Goal: Navigation & Orientation: Find specific page/section

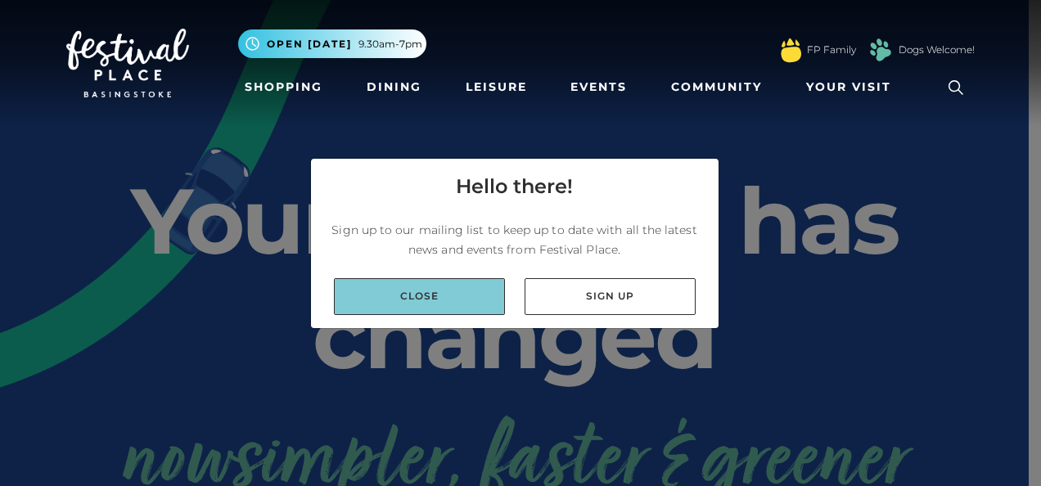
click at [420, 283] on link "Close" at bounding box center [419, 296] width 171 height 37
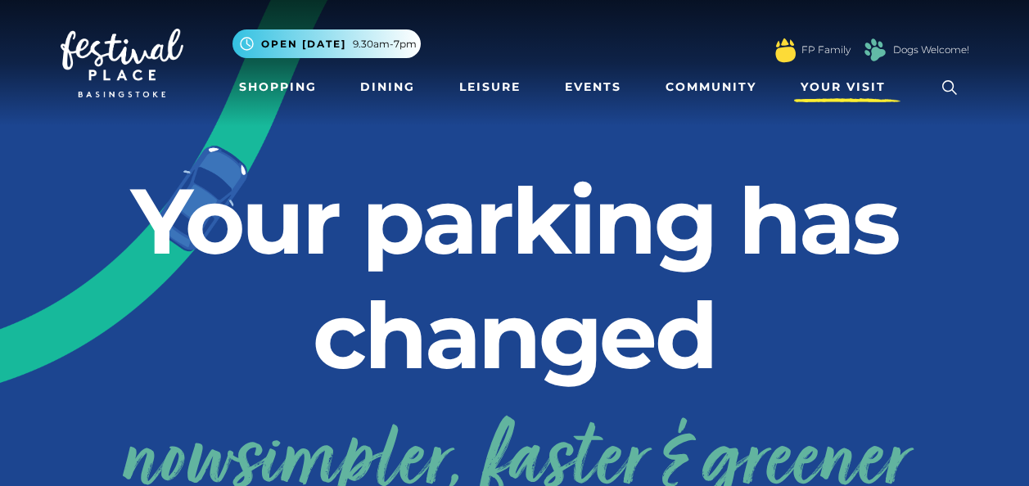
click at [846, 79] on span "Your Visit" at bounding box center [842, 87] width 85 height 17
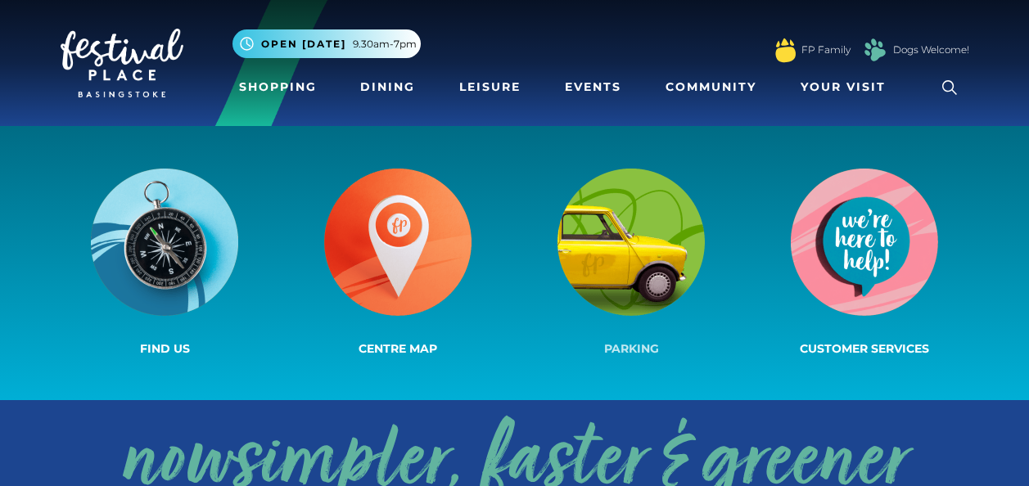
click at [628, 220] on img at bounding box center [630, 242] width 147 height 147
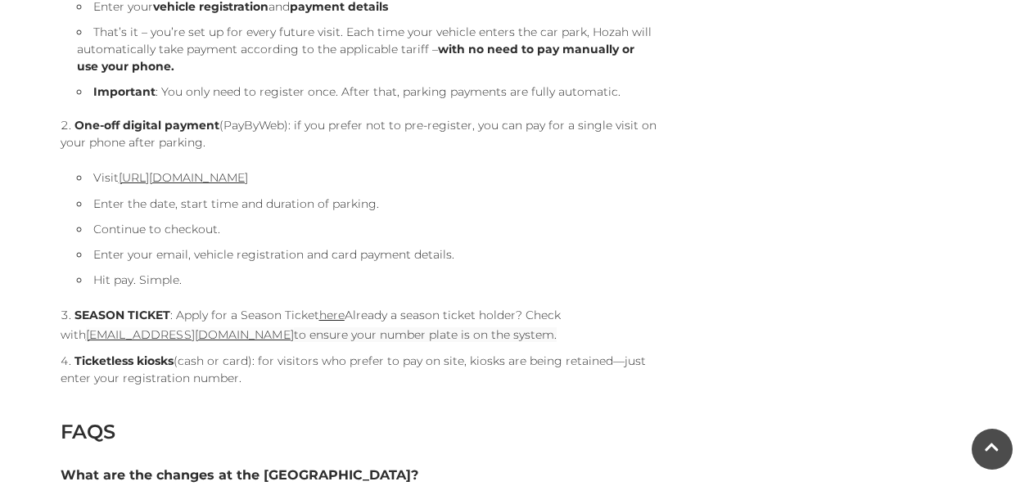
scroll to position [1931, 0]
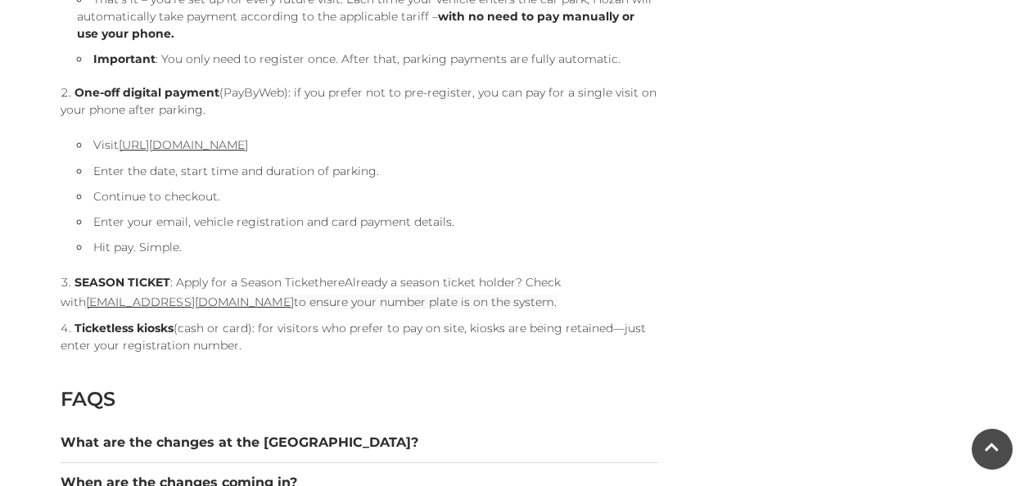
click at [339, 286] on link "here" at bounding box center [331, 282] width 25 height 15
